Goal: Task Accomplishment & Management: Manage account settings

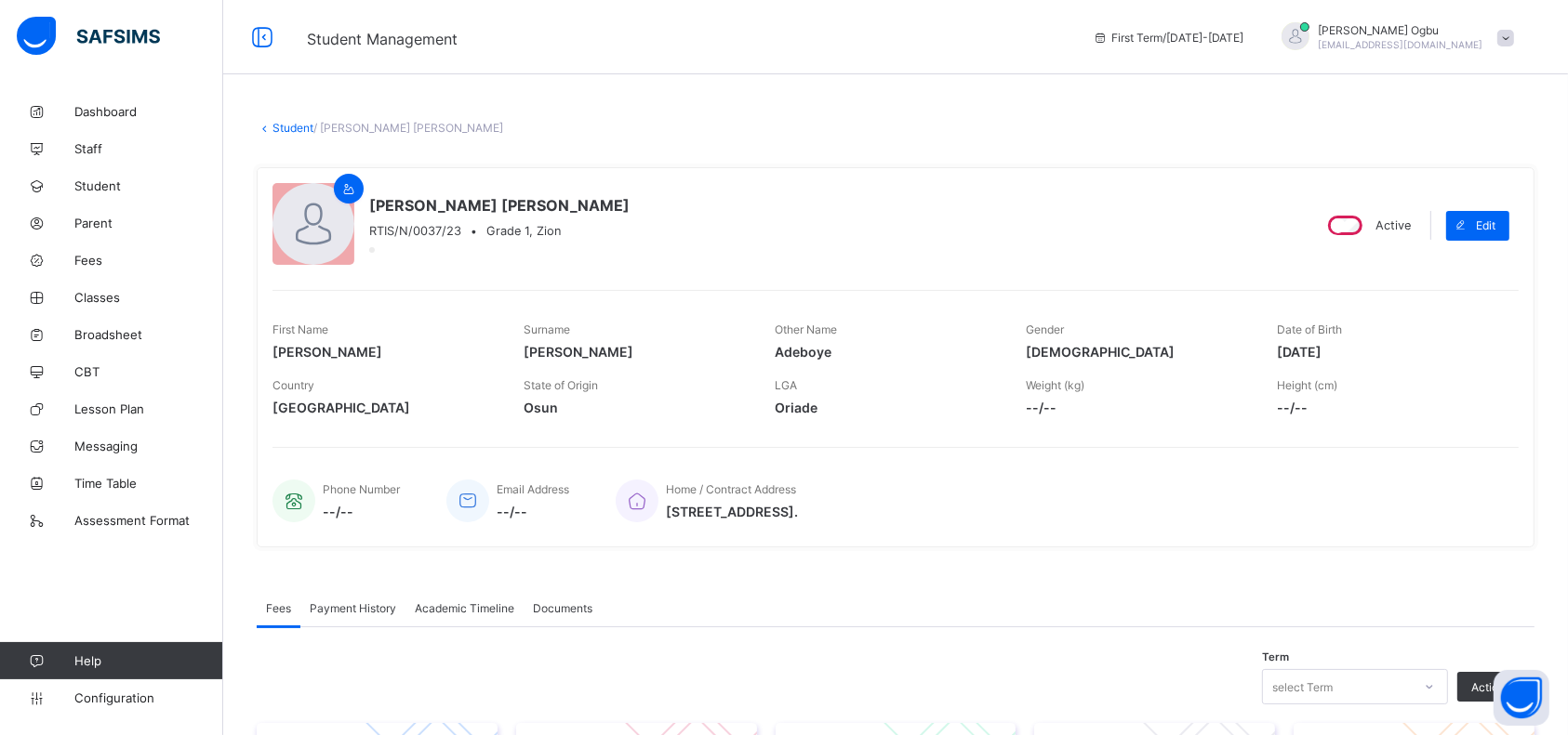
scroll to position [442, 0]
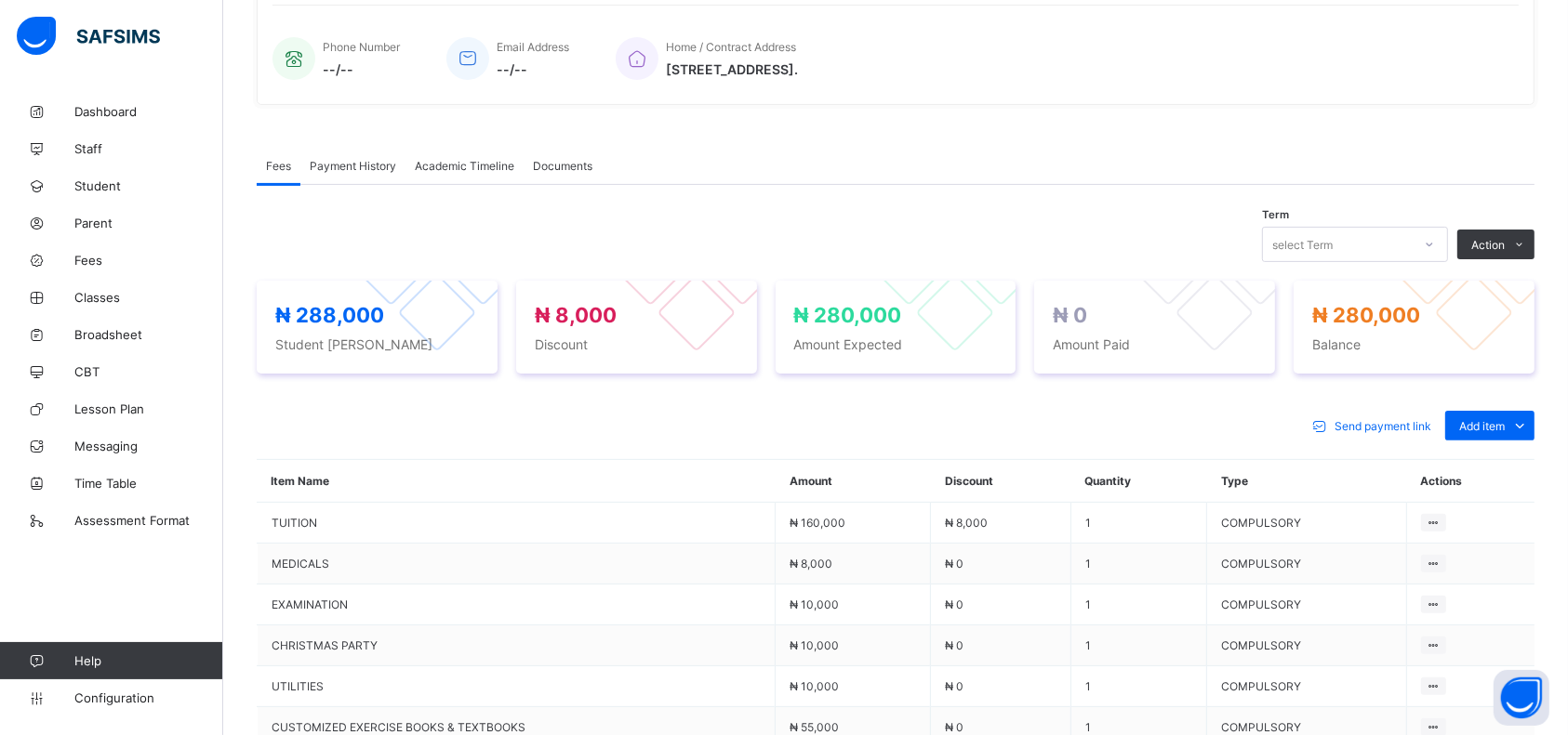
click at [1505, 426] on span "Add item" at bounding box center [1482, 425] width 46 height 14
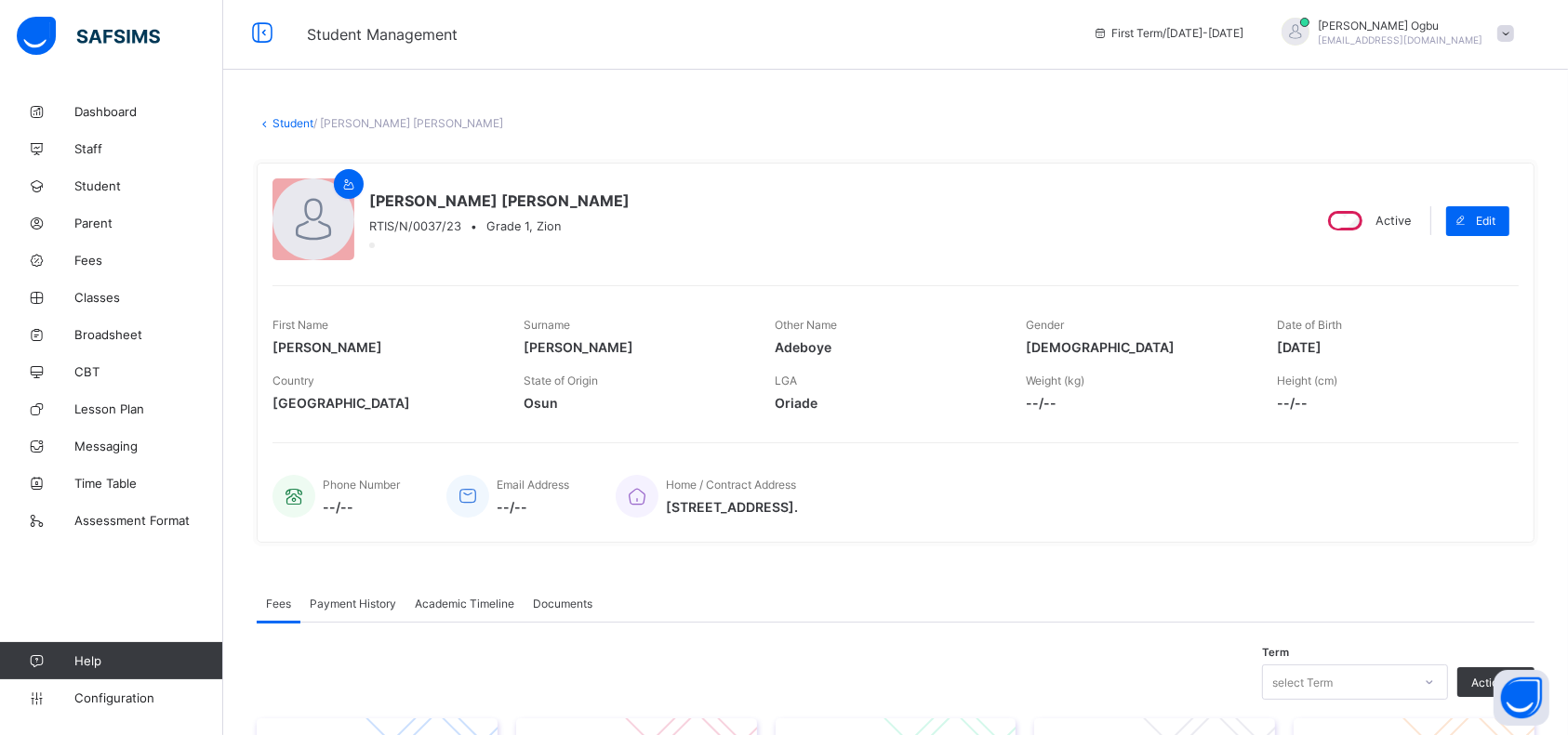
scroll to position [0, 0]
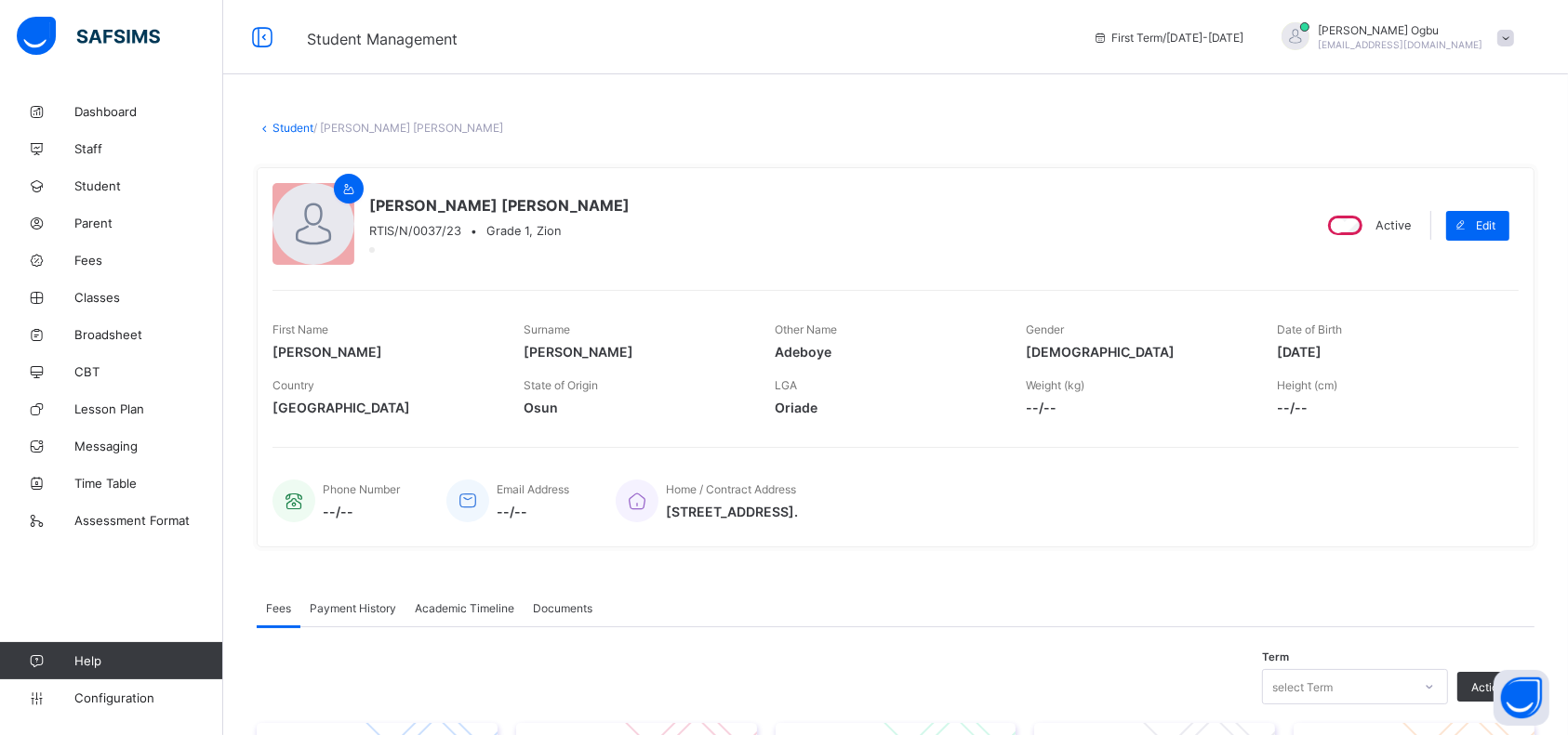
click at [281, 121] on link "Student" at bounding box center [293, 128] width 41 height 14
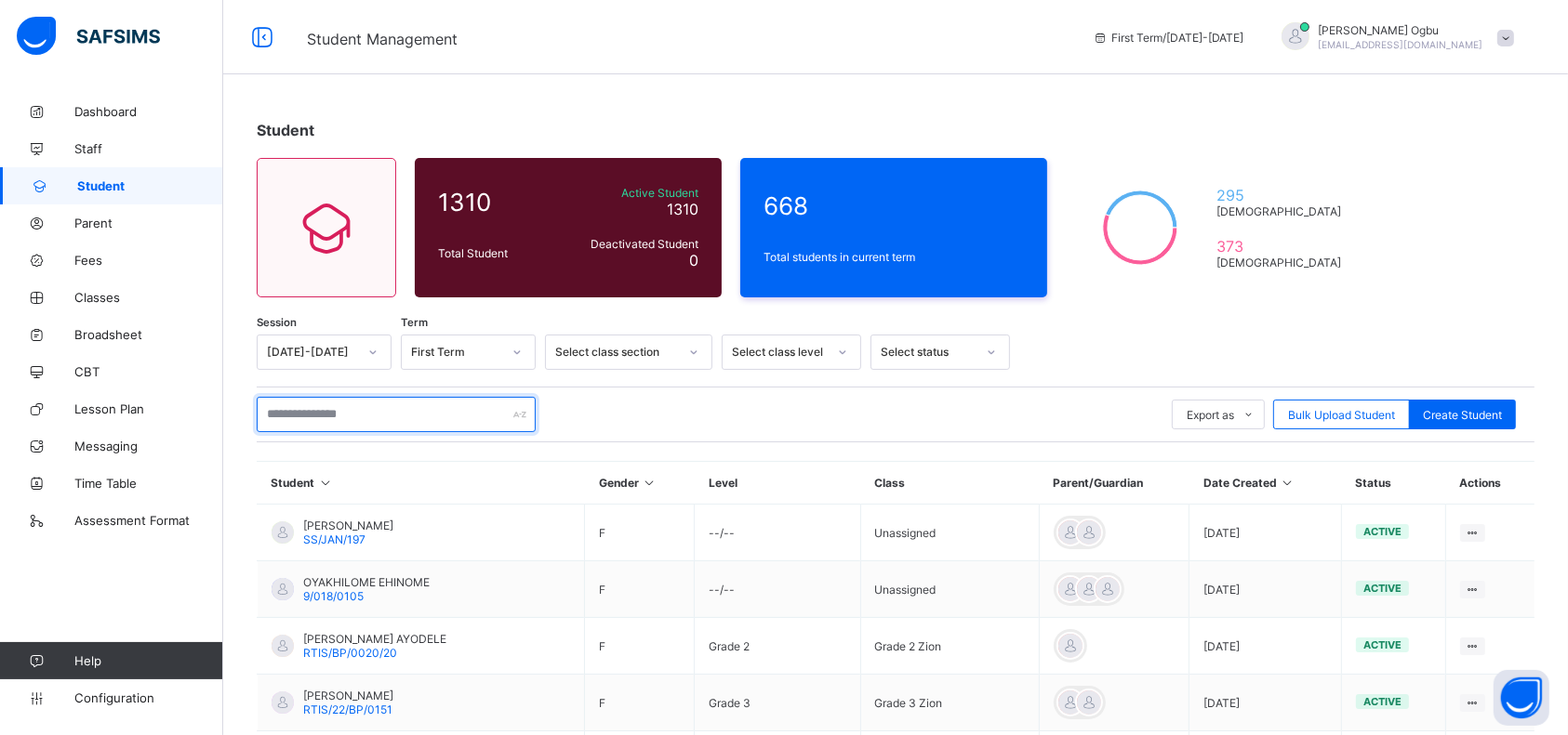
click at [414, 418] on input "text" at bounding box center [396, 415] width 279 height 35
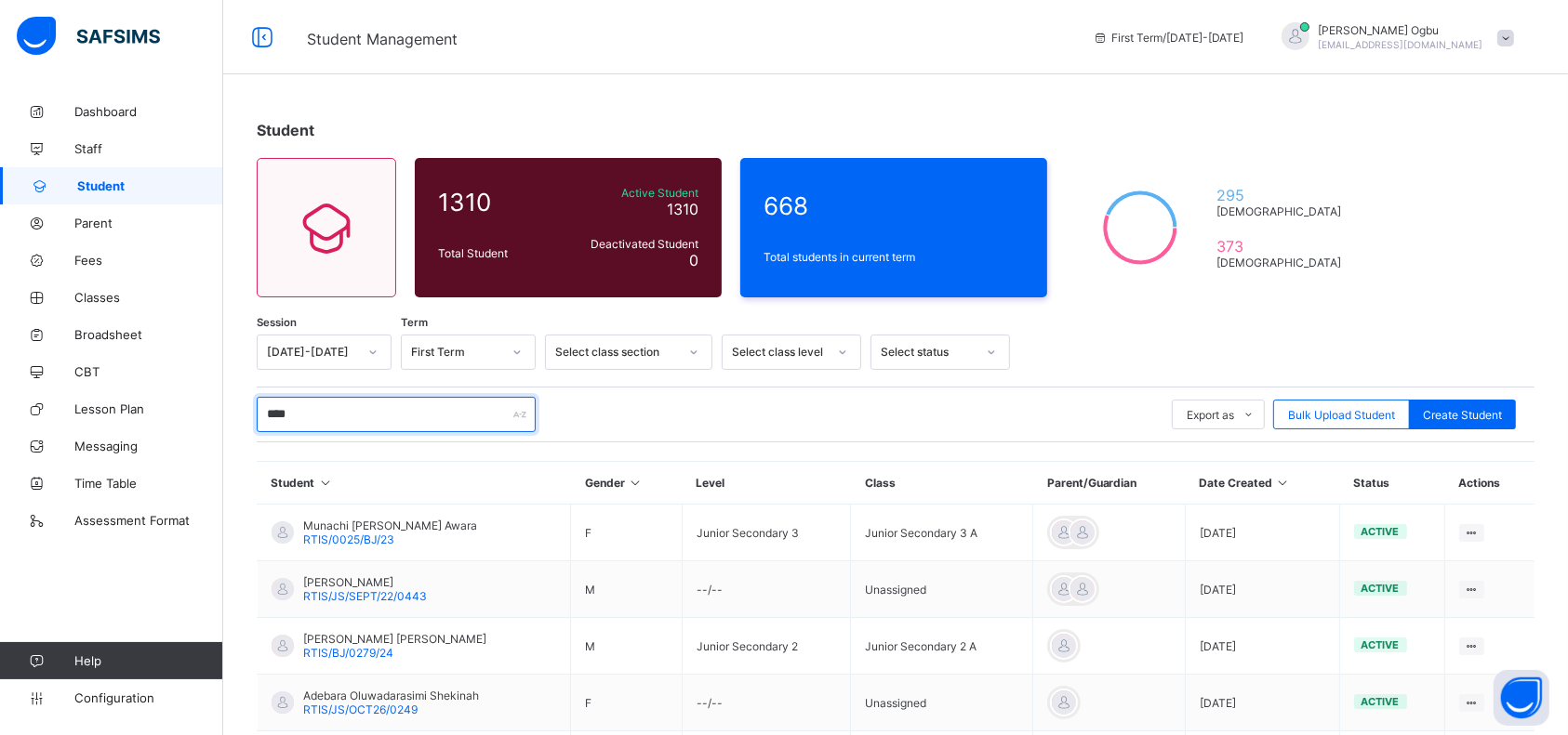
type input "*****"
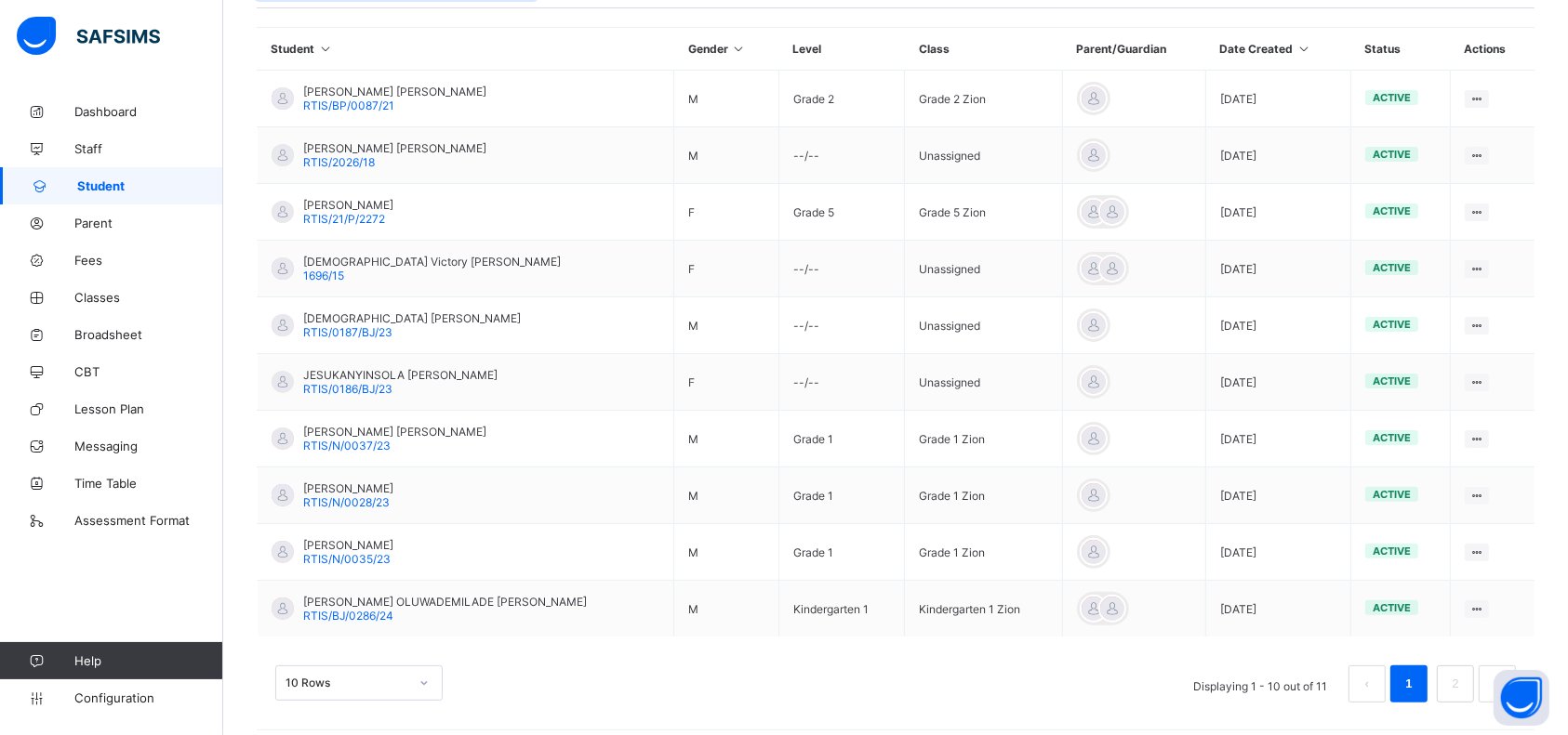
scroll to position [444, 0]
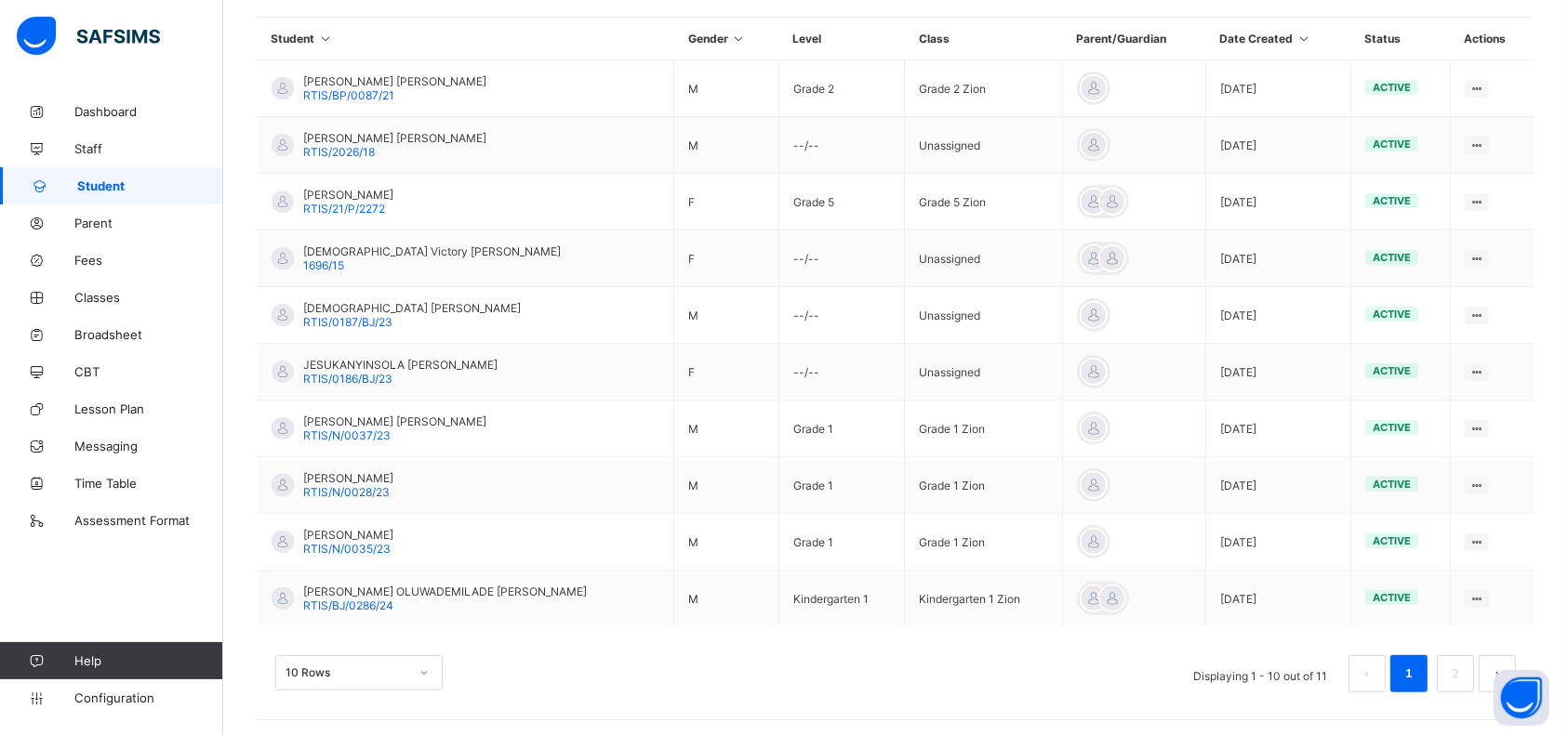
click at [344, 490] on span "RTIS/N/0028/23" at bounding box center [346, 492] width 87 height 14
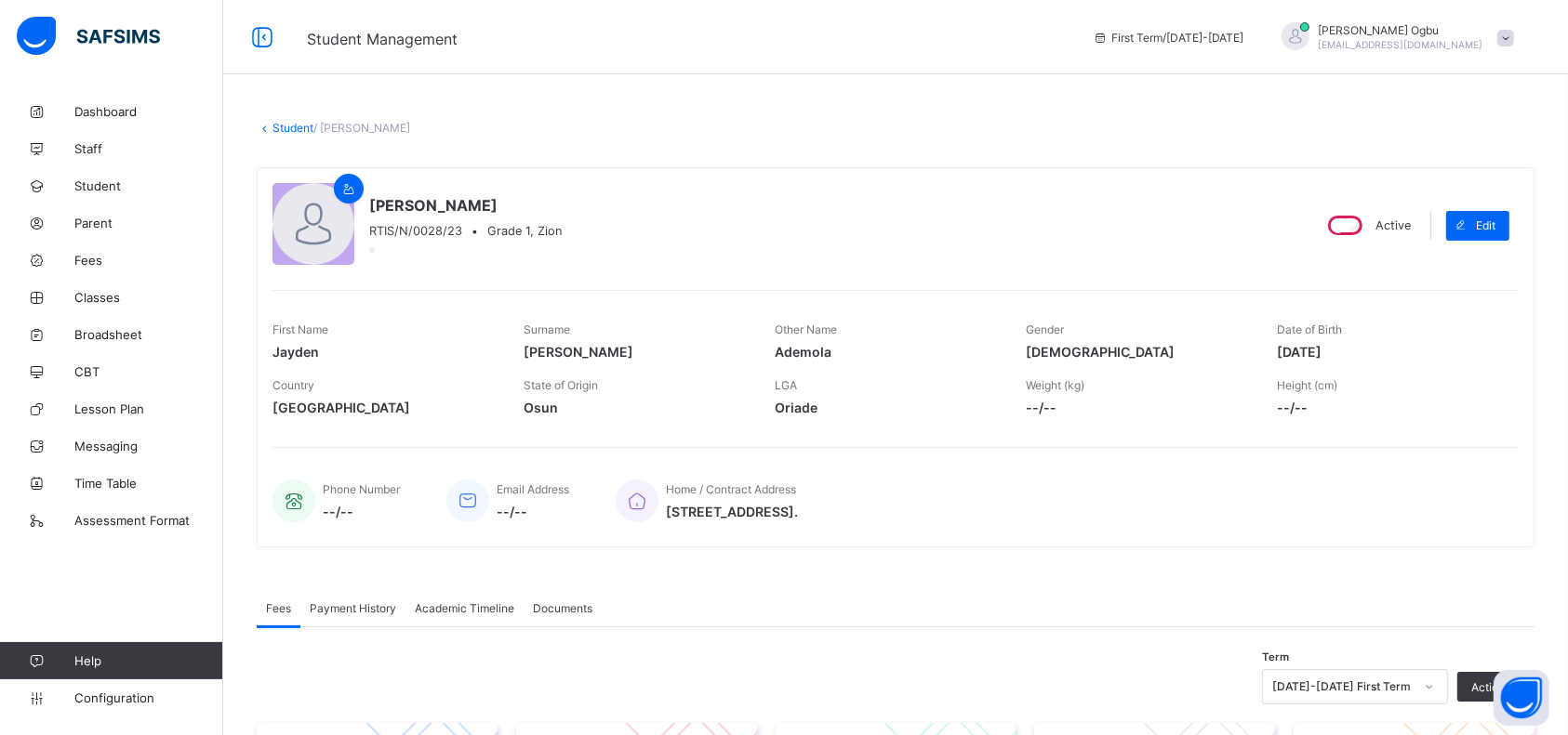
click at [285, 122] on link "Student" at bounding box center [293, 128] width 41 height 14
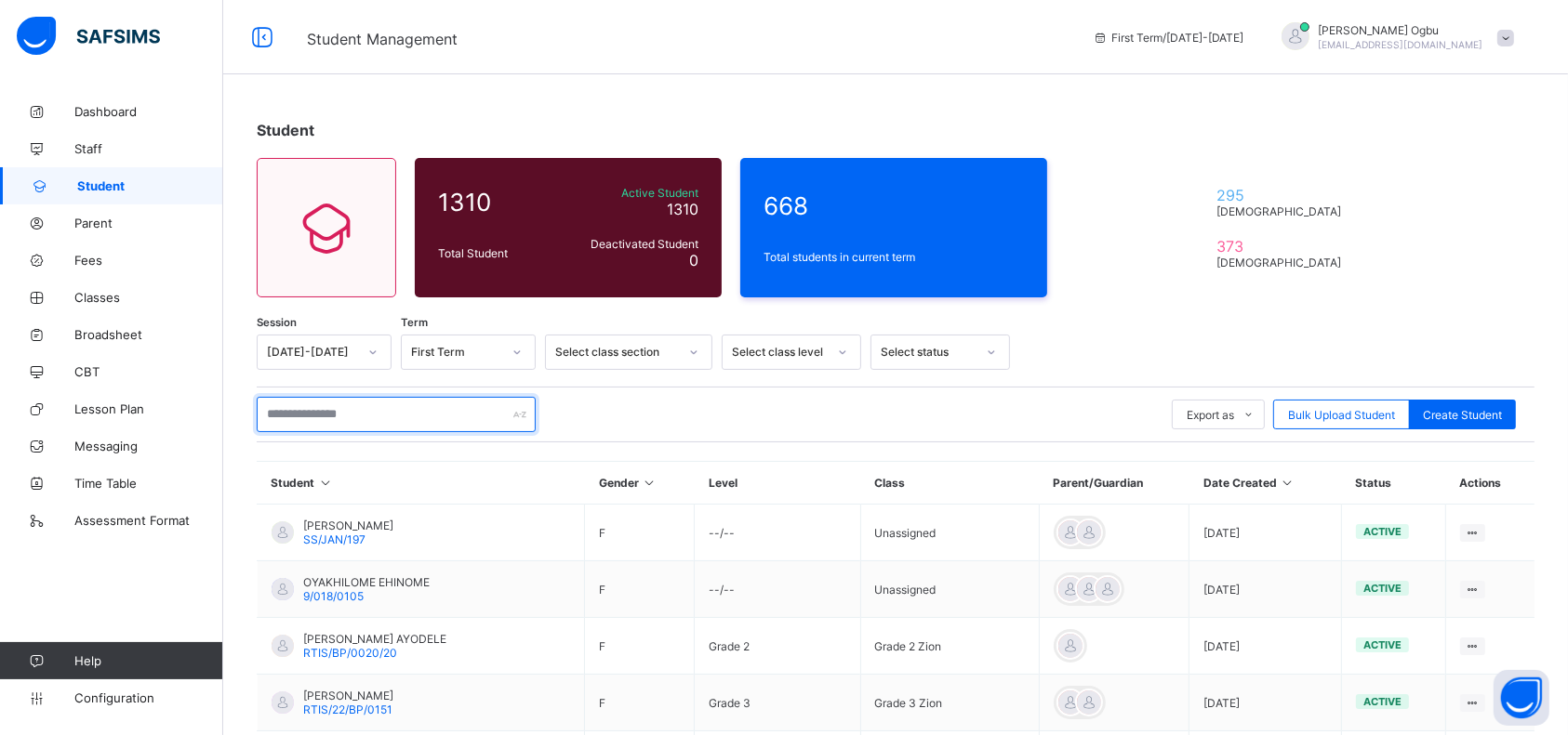
click at [300, 410] on input "text" at bounding box center [396, 415] width 279 height 35
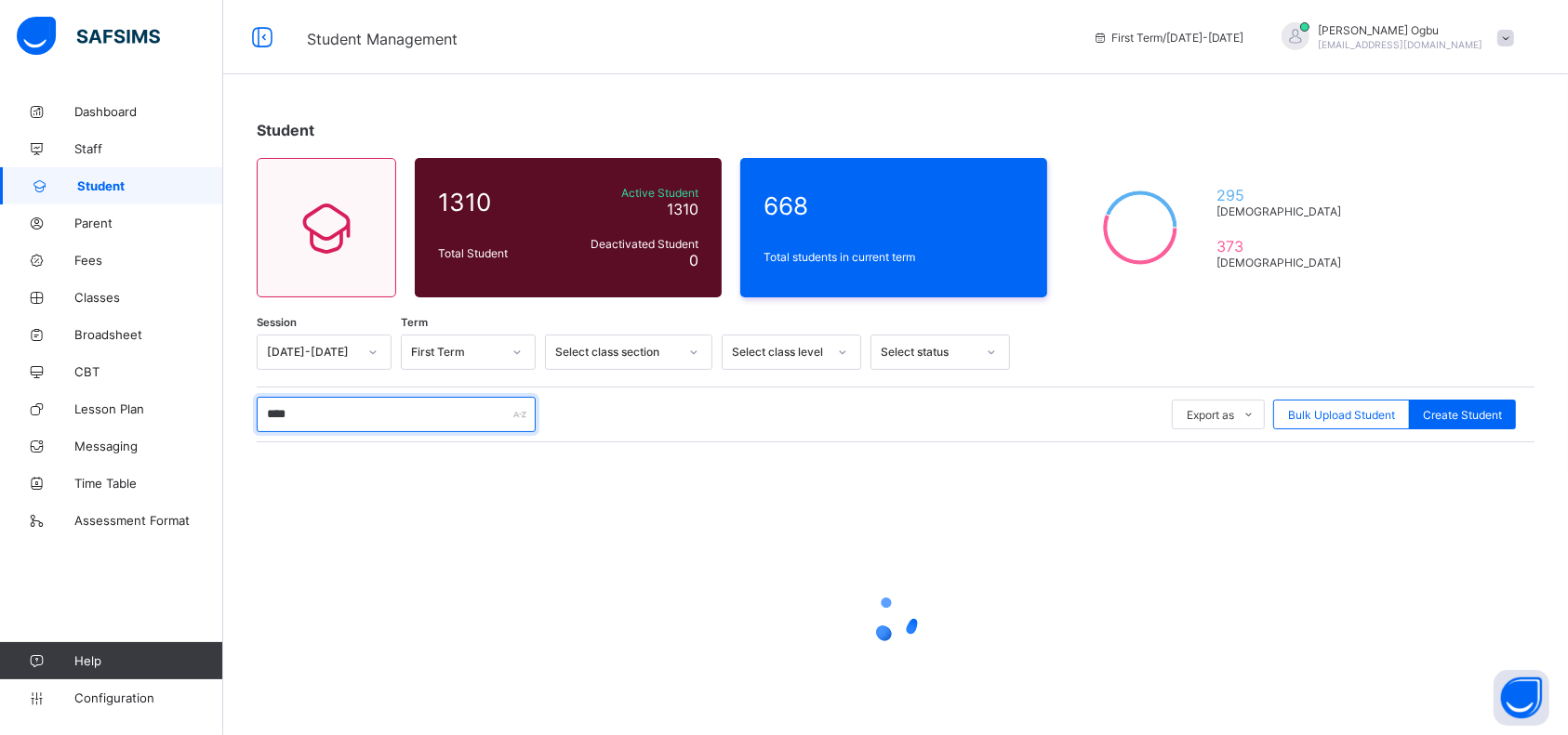
type input "*****"
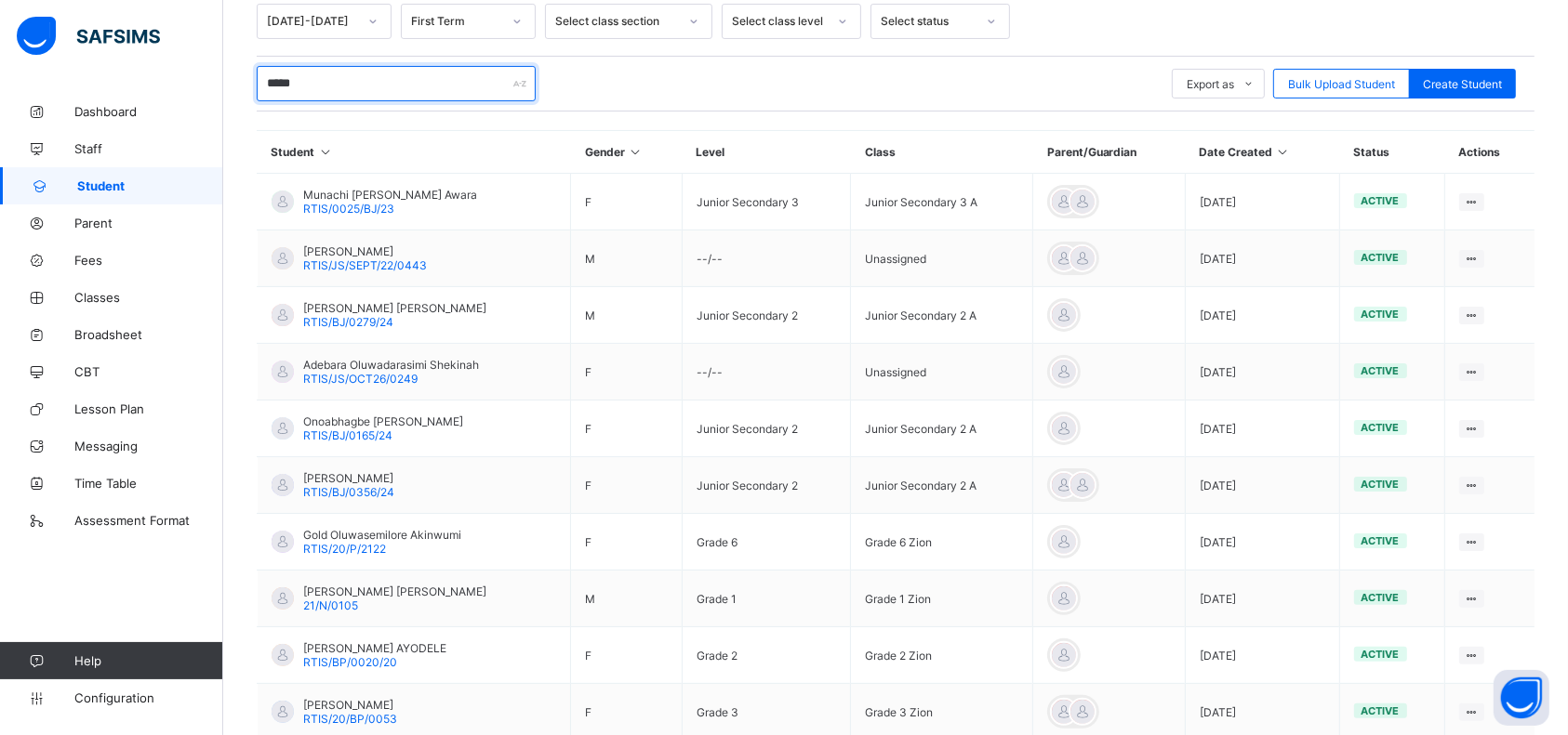
scroll to position [444, 0]
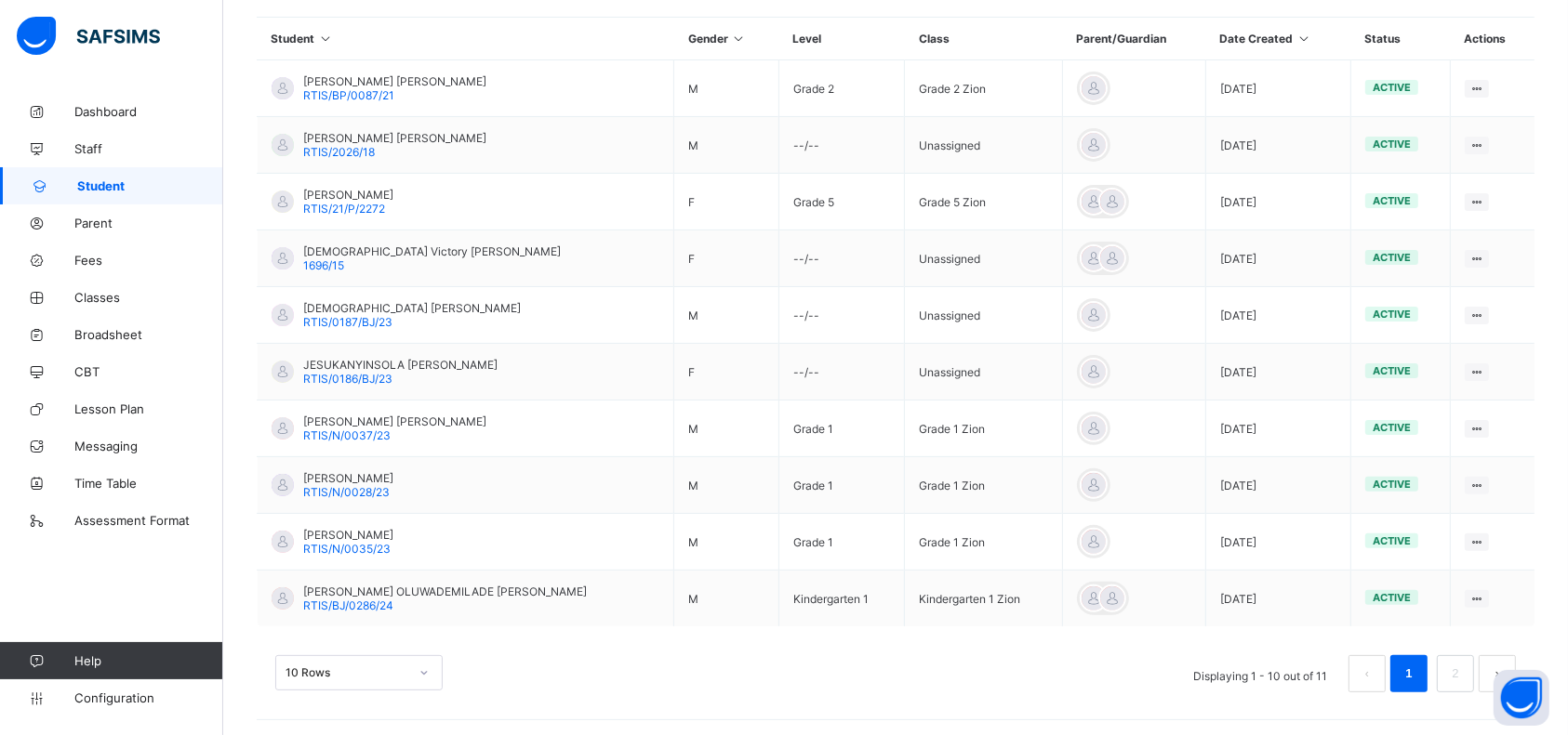
click at [344, 534] on span "[PERSON_NAME]" at bounding box center [348, 534] width 91 height 14
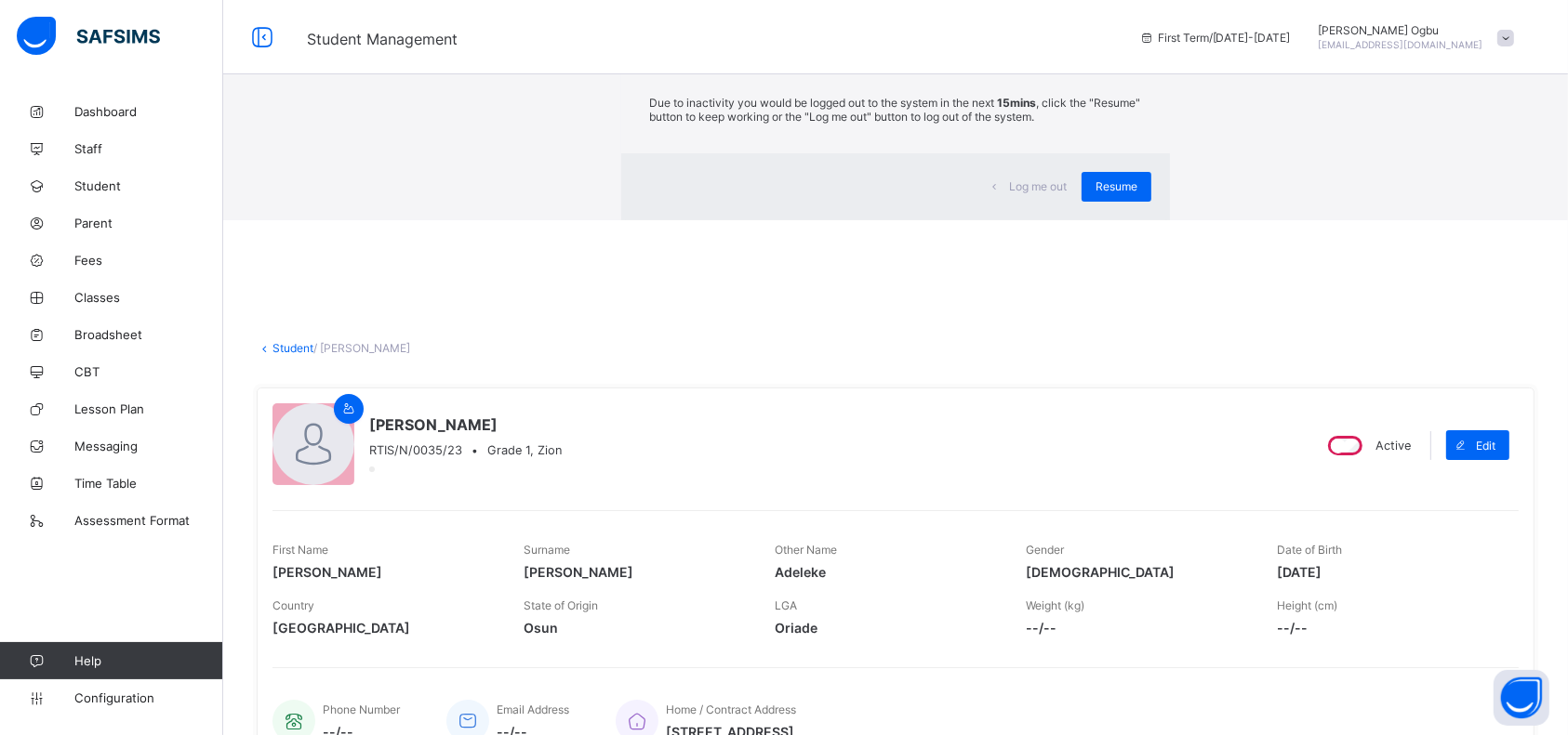
click at [1096, 193] on span "Resume" at bounding box center [1116, 186] width 42 height 14
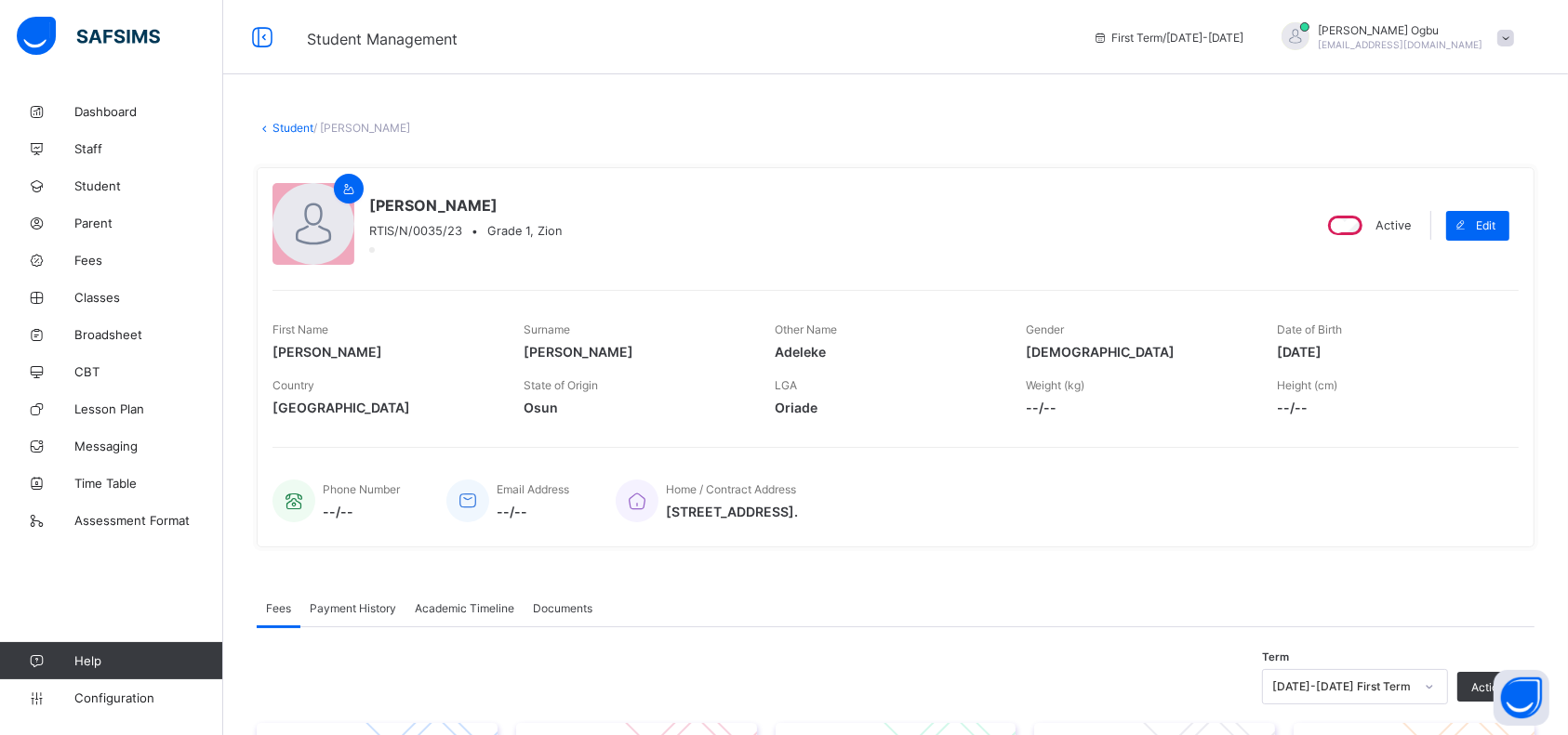
click at [291, 126] on link "Student" at bounding box center [293, 128] width 41 height 14
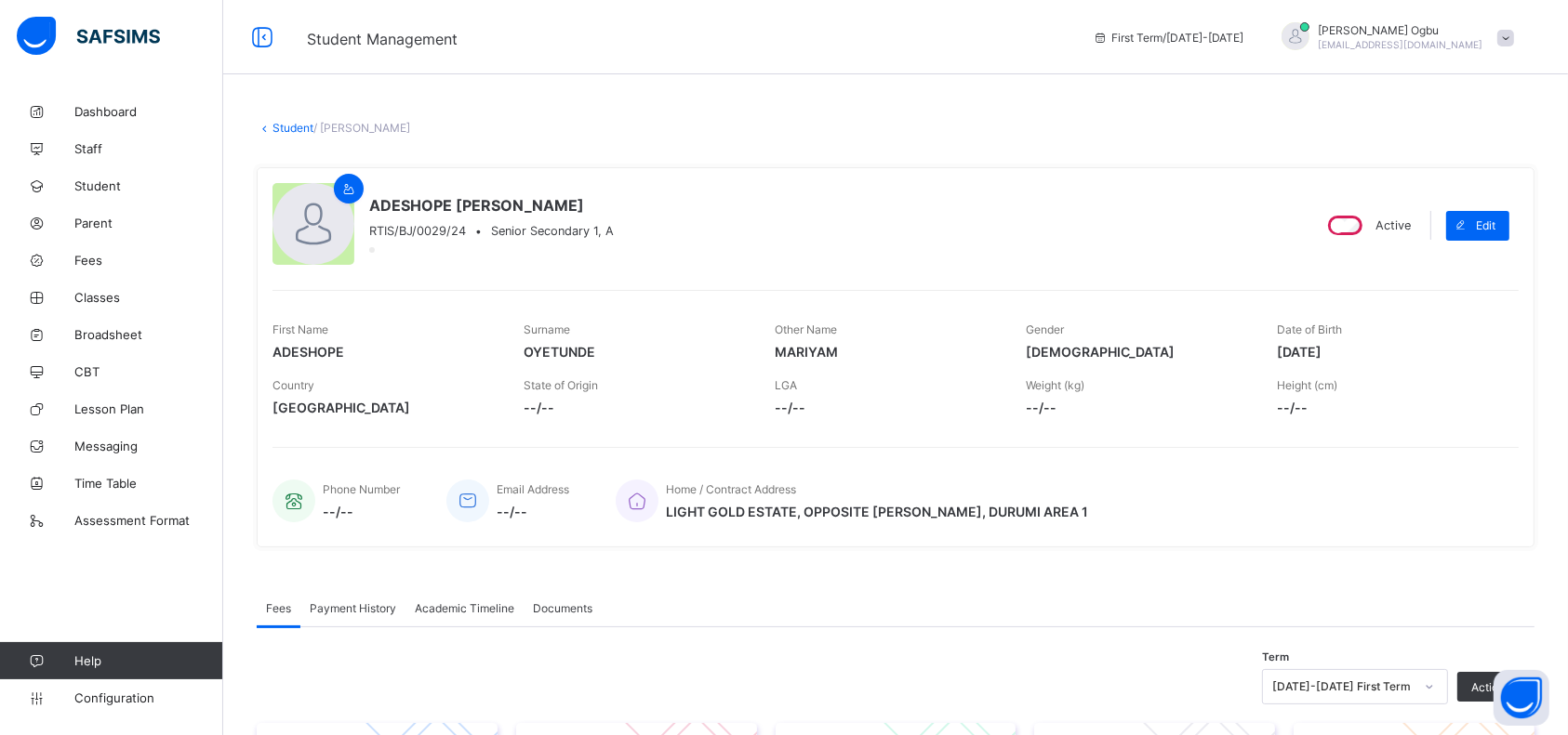
click at [367, 608] on span "Payment History" at bounding box center [353, 608] width 87 height 14
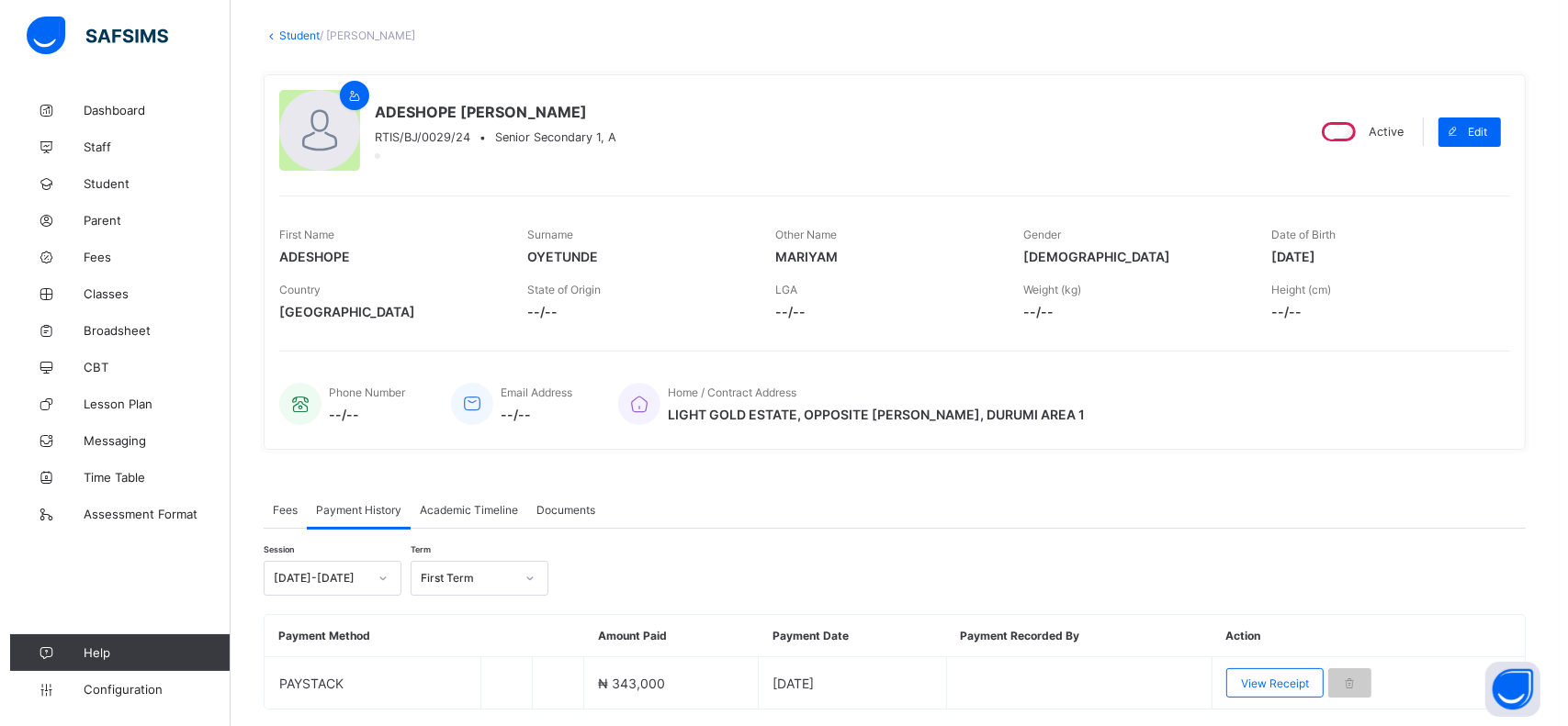
scroll to position [143, 0]
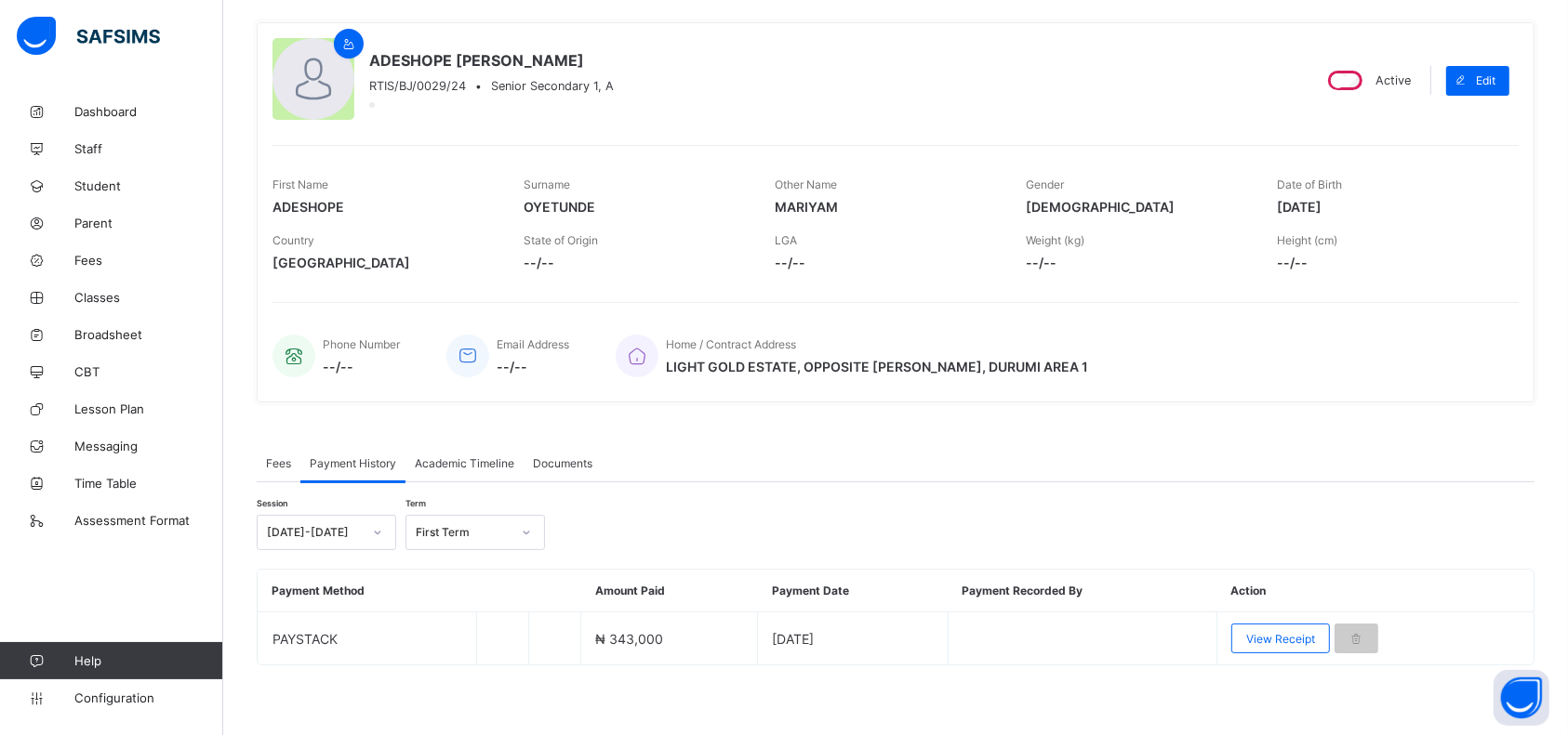
click at [1264, 641] on div "View Receipt" at bounding box center [1281, 639] width 99 height 30
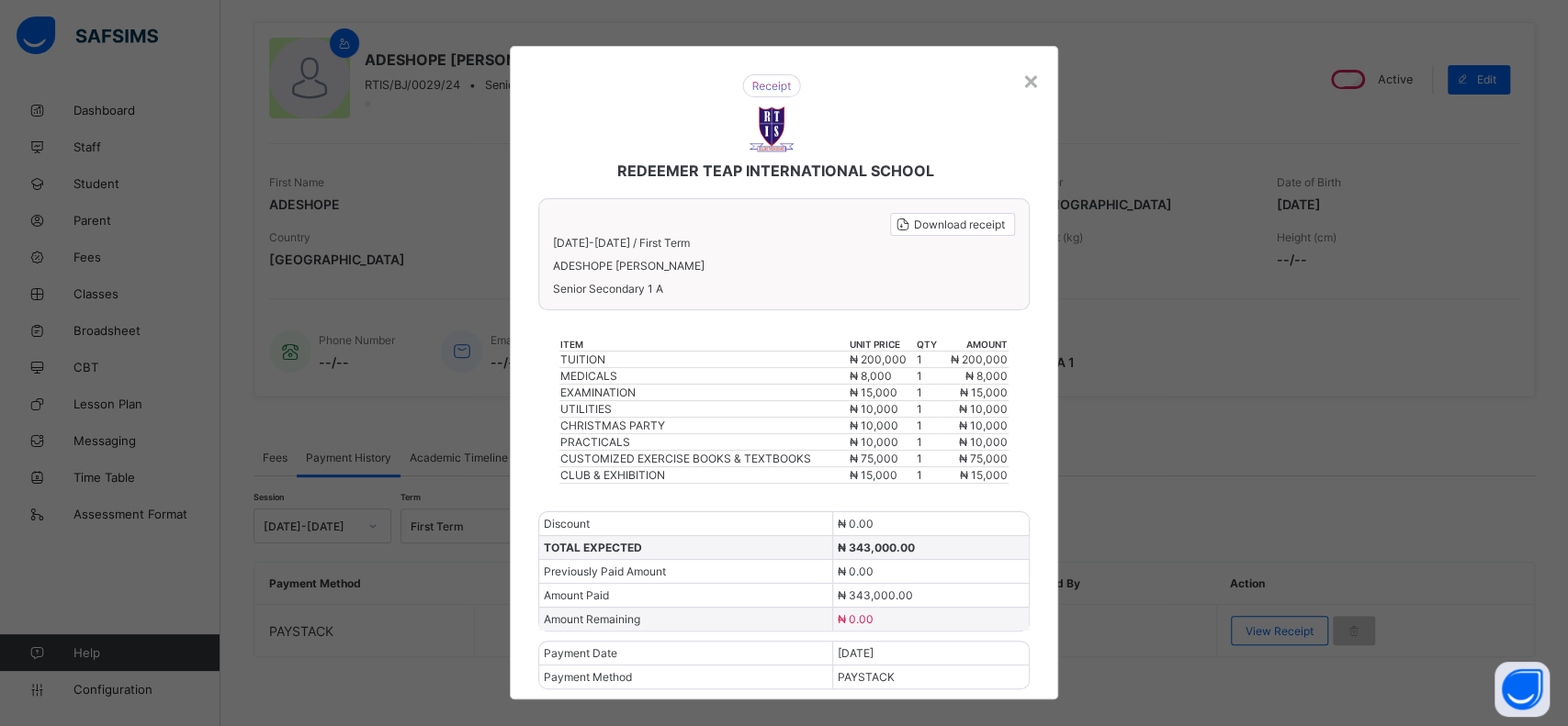
click at [973, 223] on span "Download receipt" at bounding box center [960, 224] width 91 height 14
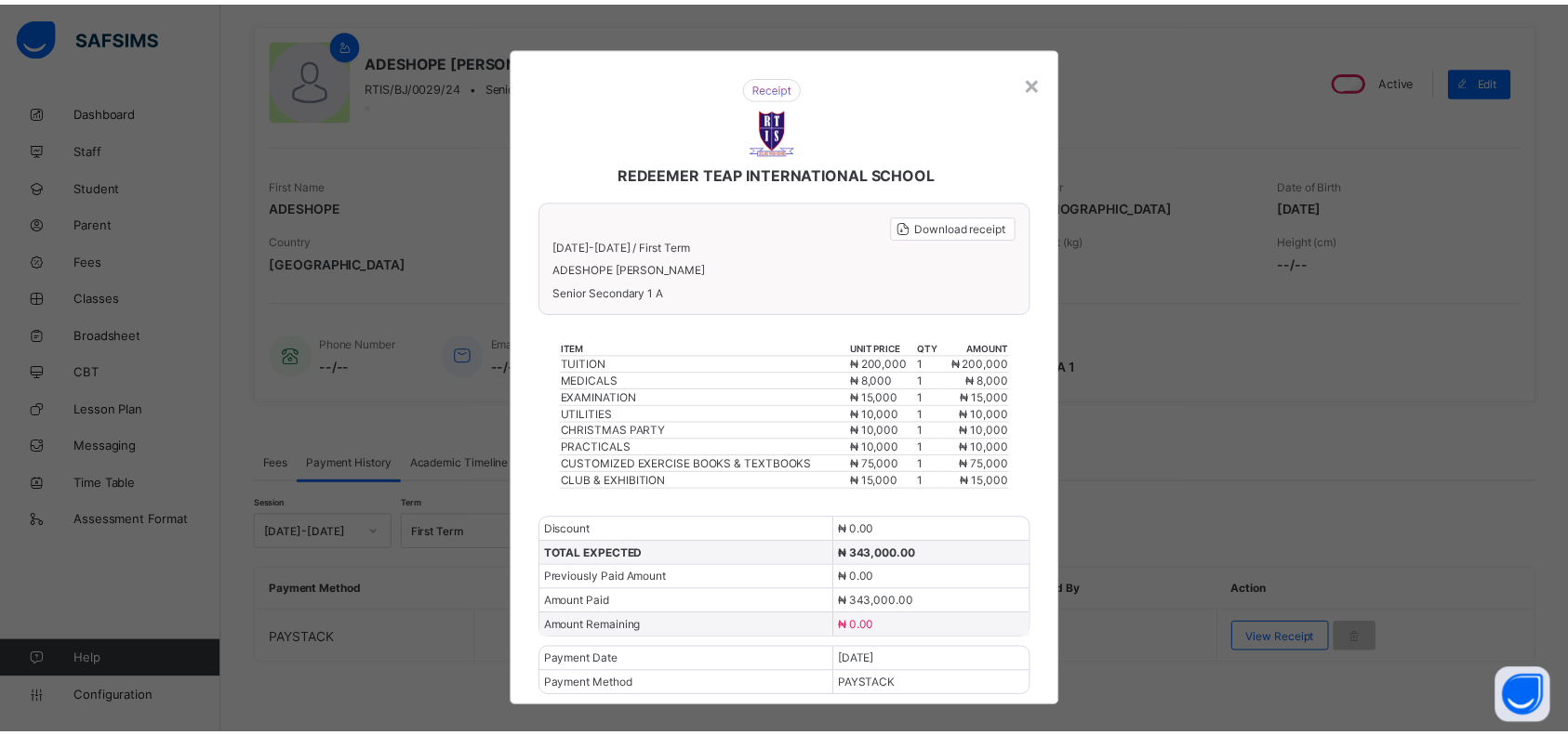
scroll to position [0, 0]
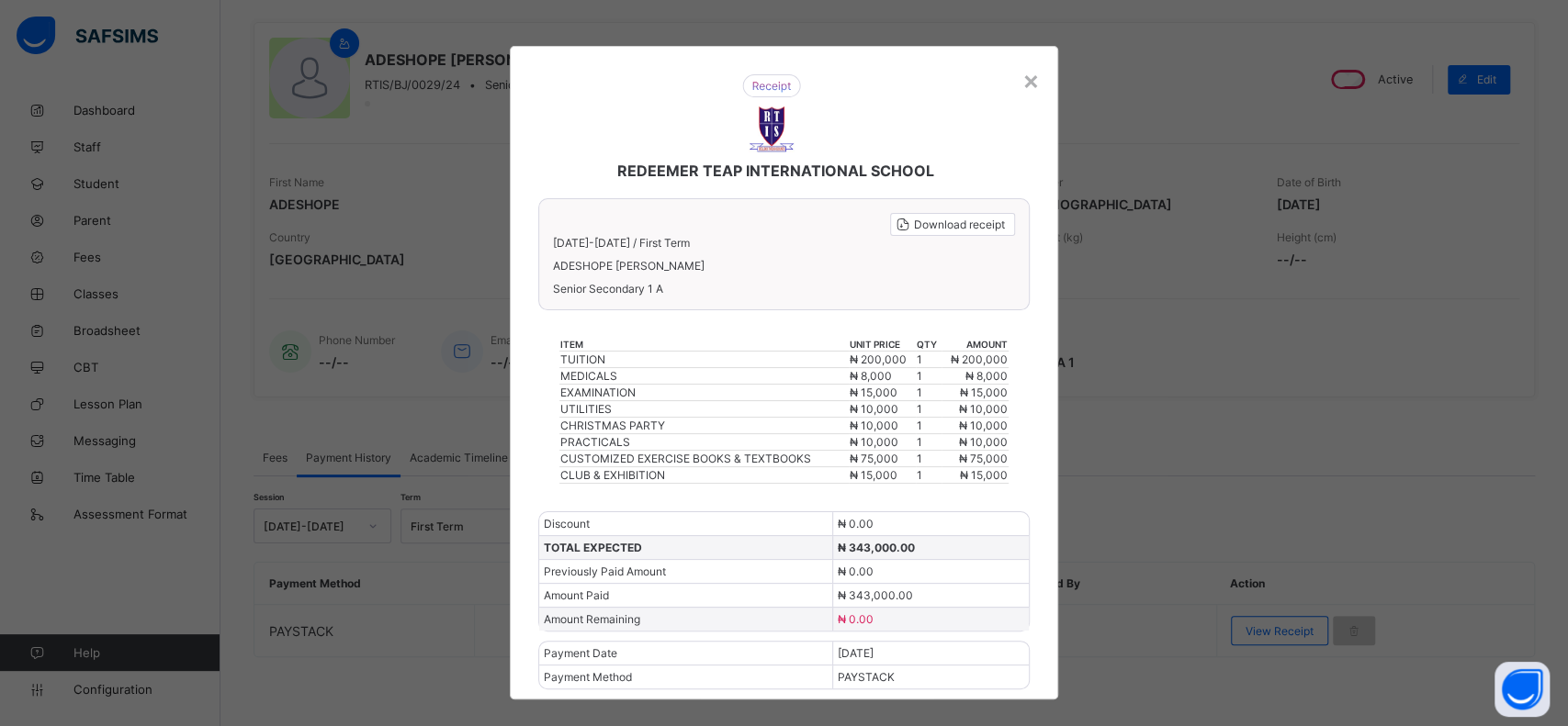
click at [1034, 70] on div "×" at bounding box center [1031, 80] width 18 height 31
